Goal: Information Seeking & Learning: Learn about a topic

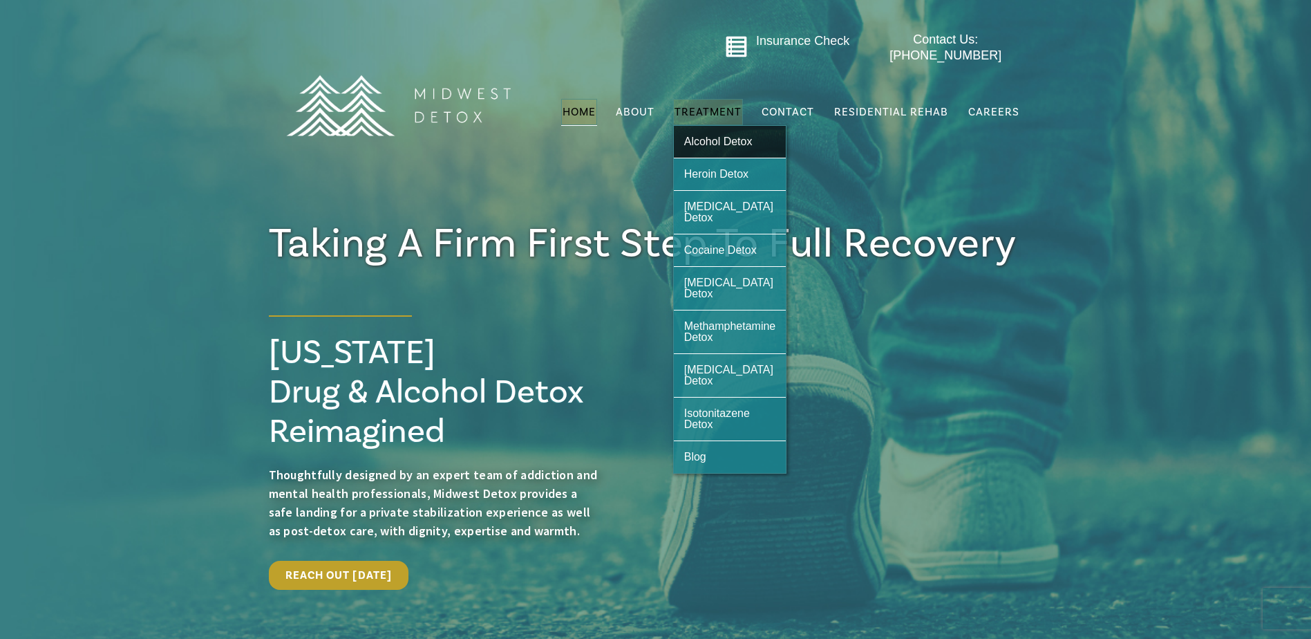
click at [718, 142] on link "Alcohol Detox" at bounding box center [730, 142] width 113 height 32
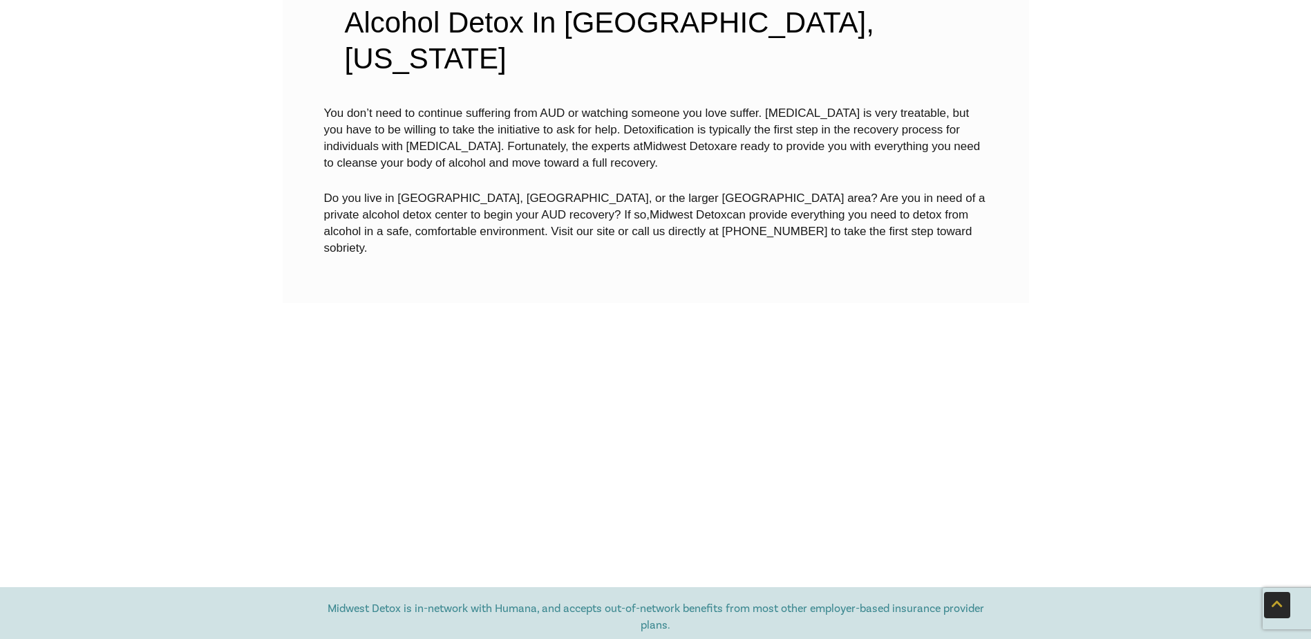
scroll to position [3871, 0]
